Goal: Transaction & Acquisition: Download file/media

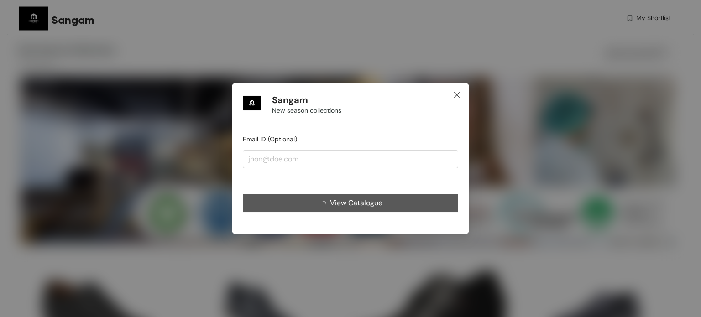
click at [460, 96] on span "Close" at bounding box center [456, 95] width 25 height 25
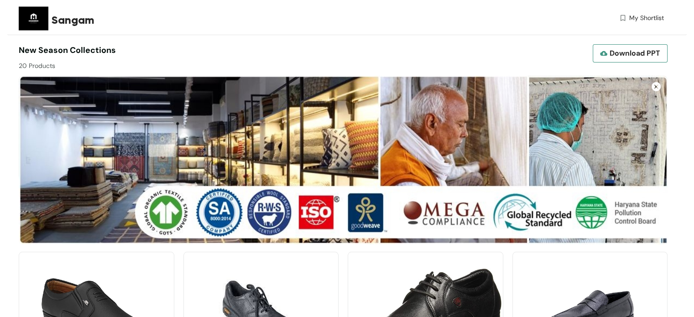
click at [622, 52] on span "Download PPT" at bounding box center [634, 52] width 51 height 11
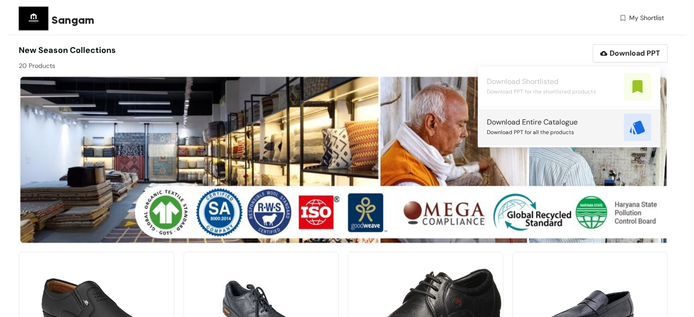
click at [558, 129] on span "Download PPT for all the products" at bounding box center [530, 132] width 87 height 10
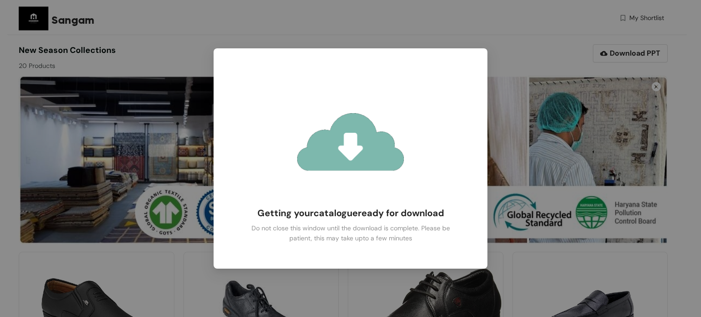
click at [510, 58] on div "Getting your catalogue ready for download Do not close this window until the do…" at bounding box center [350, 158] width 701 height 317
click at [149, 144] on div "Getting your catalogue ready for download Do not close this window until the do…" at bounding box center [350, 158] width 701 height 317
click at [344, 146] on img at bounding box center [351, 141] width 134 height 134
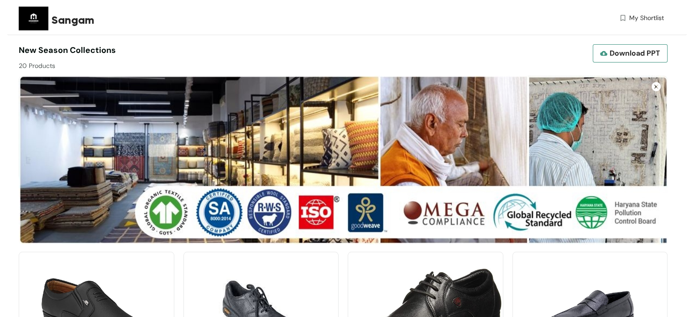
click at [653, 51] on span "Download PPT" at bounding box center [634, 52] width 51 height 11
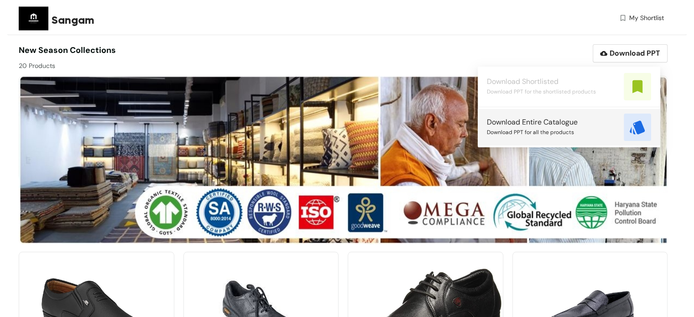
click at [615, 129] on div "Download Entire Catalogue Download PPT for all the products" at bounding box center [569, 127] width 164 height 27
